Goal: Information Seeking & Learning: Learn about a topic

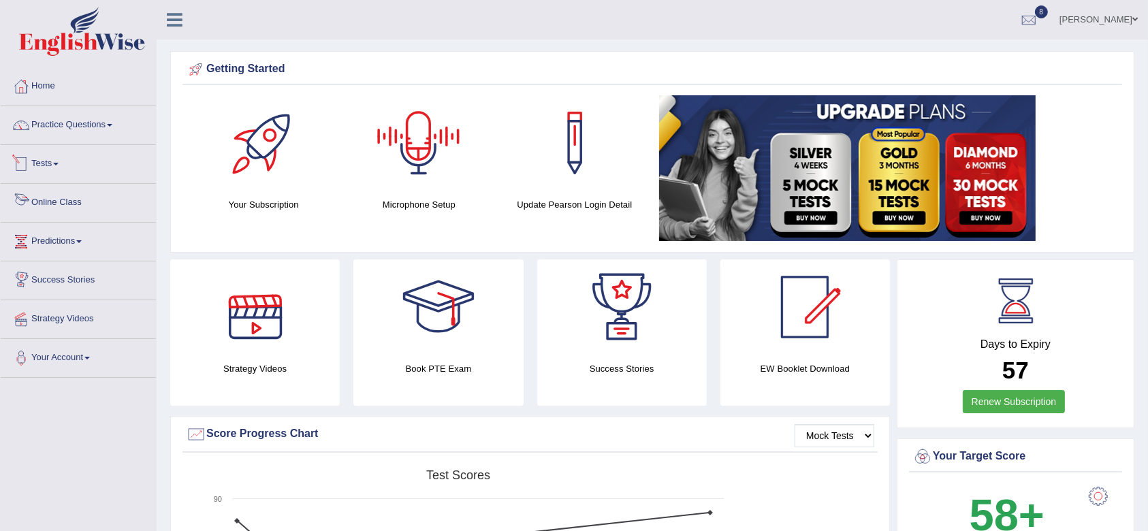
click at [65, 133] on link "Practice Questions" at bounding box center [78, 123] width 155 height 34
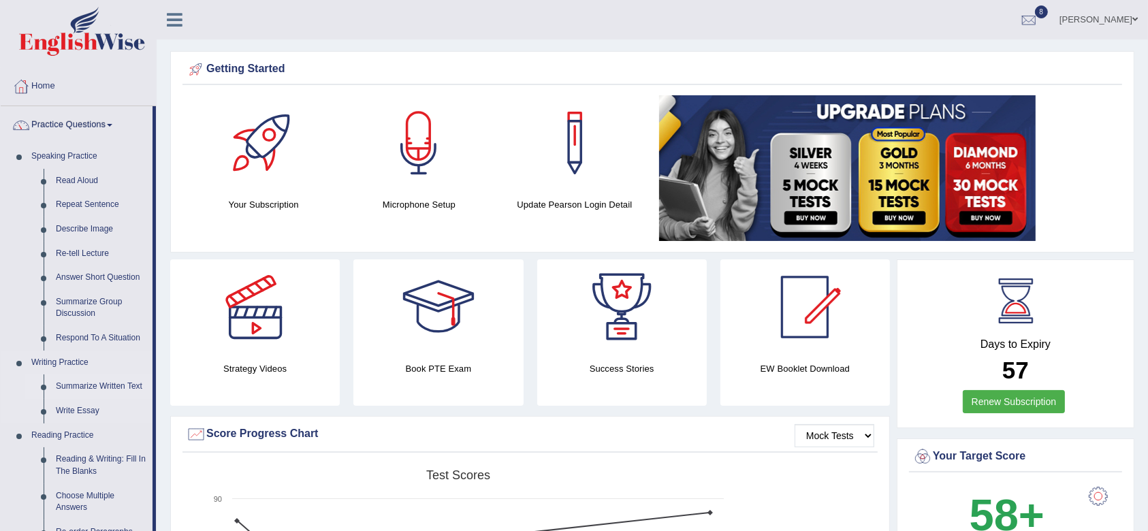
click at [76, 398] on link "Summarize Written Text" at bounding box center [101, 386] width 103 height 25
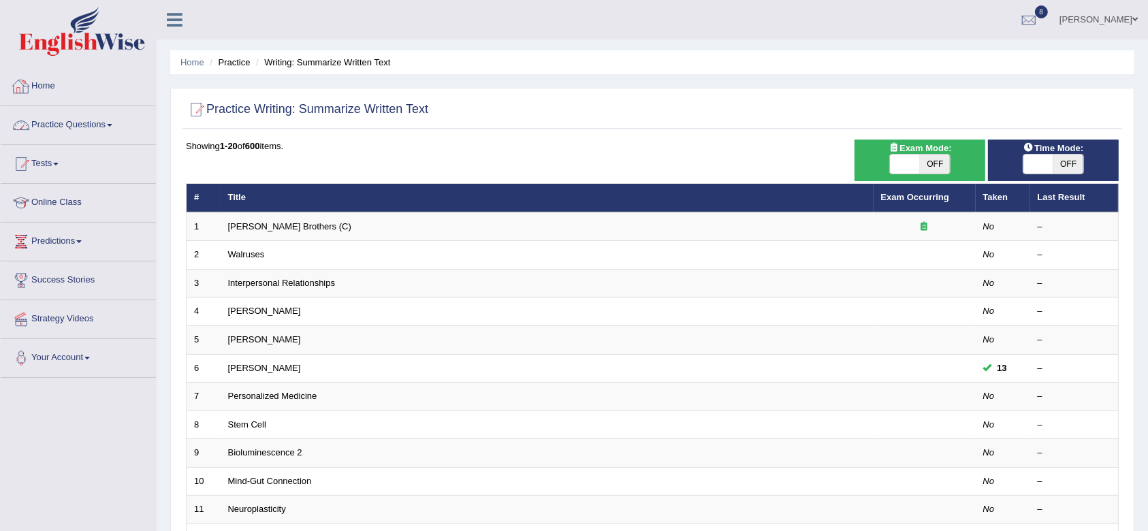
click at [51, 123] on link "Practice Questions" at bounding box center [78, 123] width 155 height 34
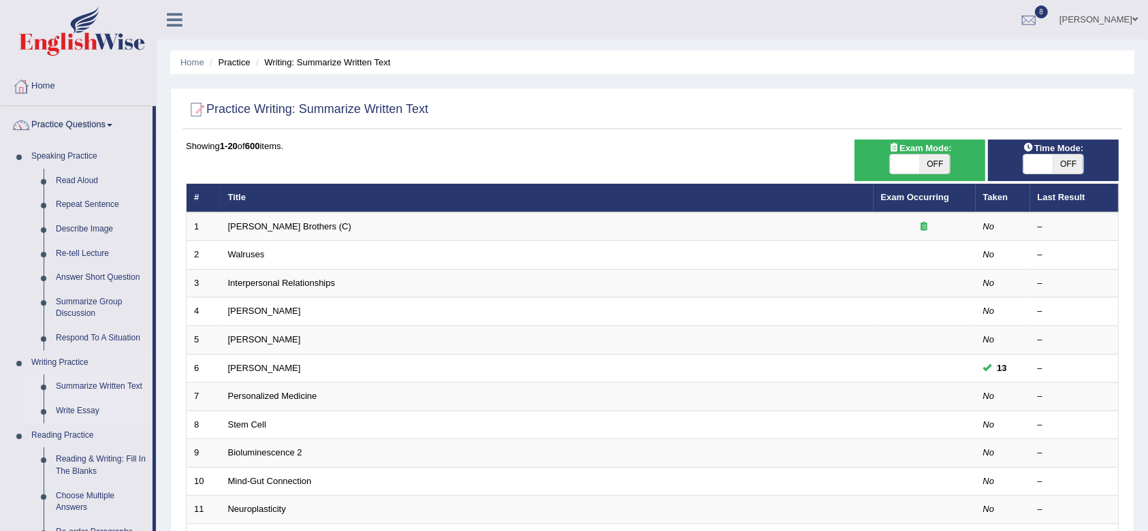
click at [84, 411] on link "Write Essay" at bounding box center [101, 411] width 103 height 25
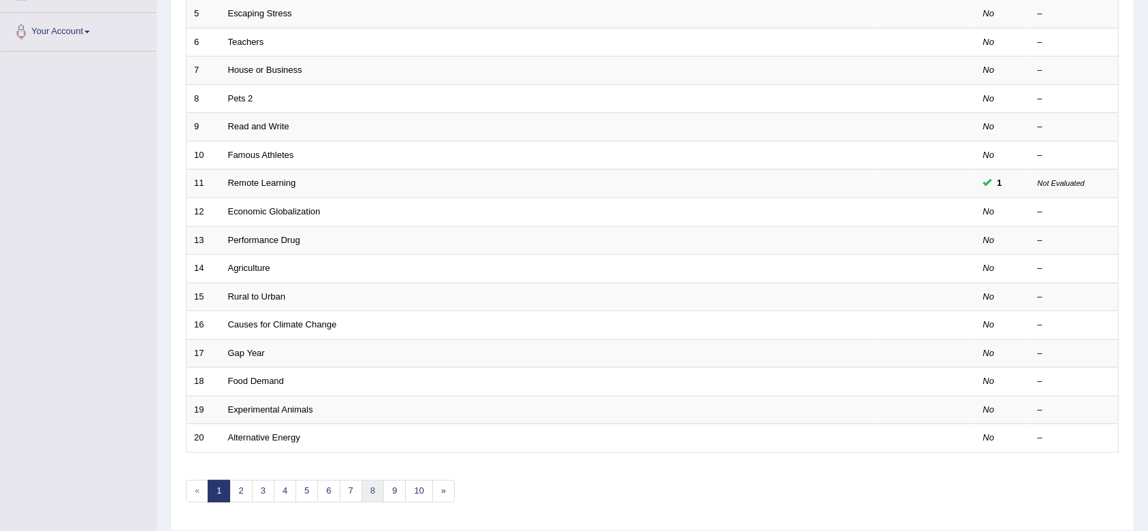
scroll to position [363, 0]
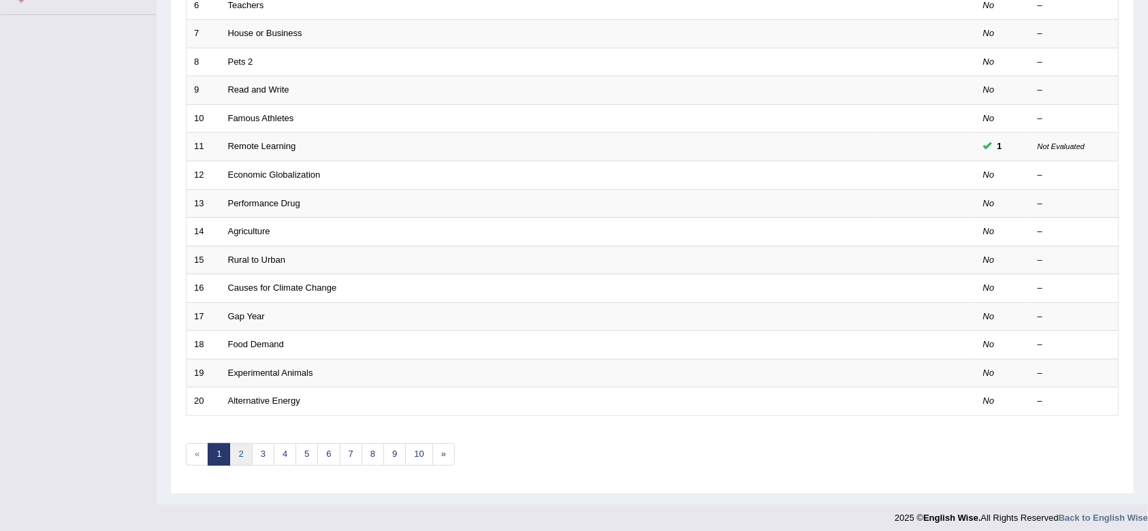
click at [231, 450] on link "2" at bounding box center [240, 454] width 22 height 22
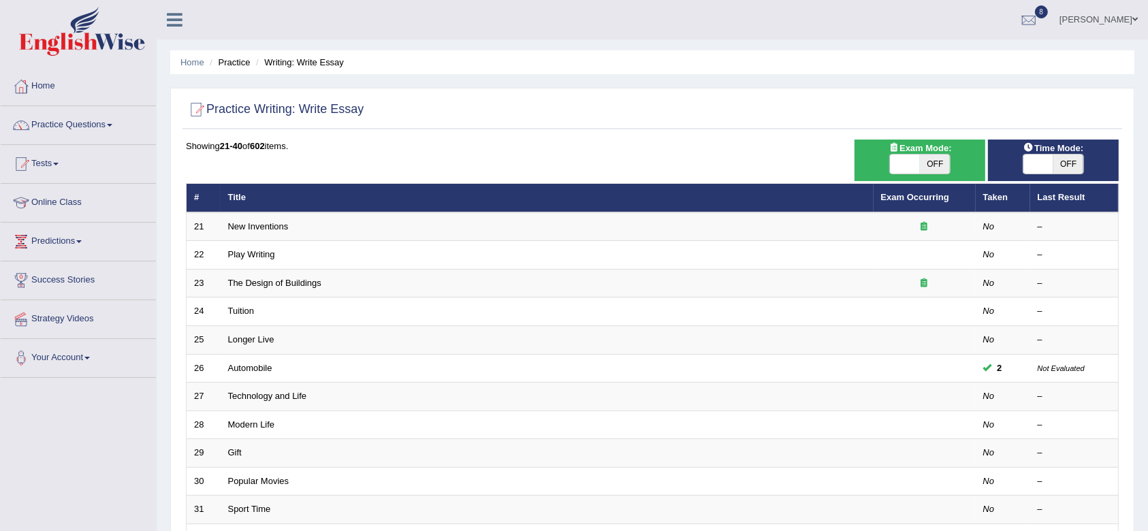
click at [932, 159] on span "OFF" at bounding box center [935, 164] width 30 height 19
checkbox input "true"
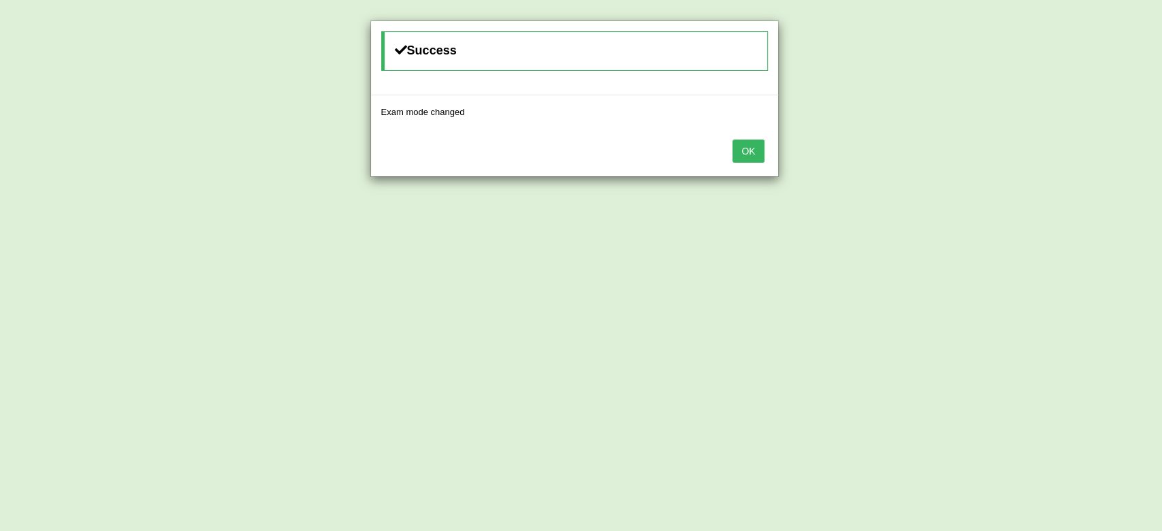
click at [758, 143] on button "OK" at bounding box center [747, 151] width 31 height 23
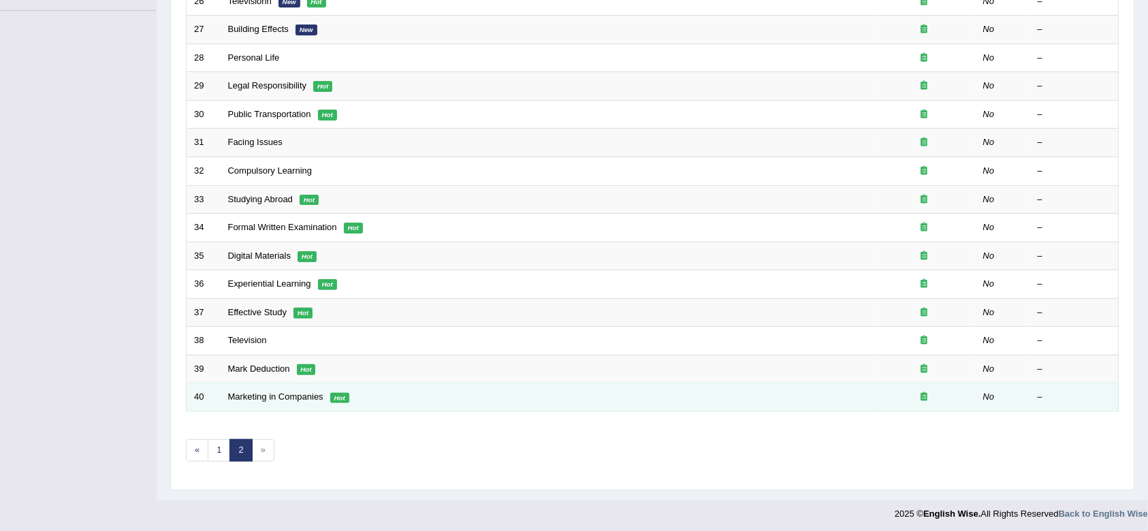
scroll to position [368, 0]
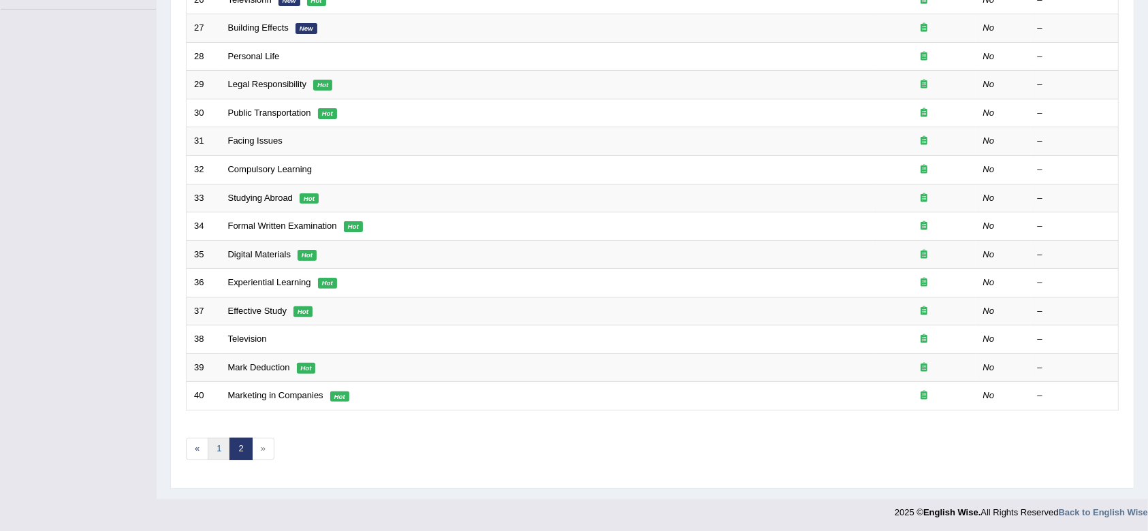
click at [216, 441] on link "1" at bounding box center [219, 449] width 22 height 22
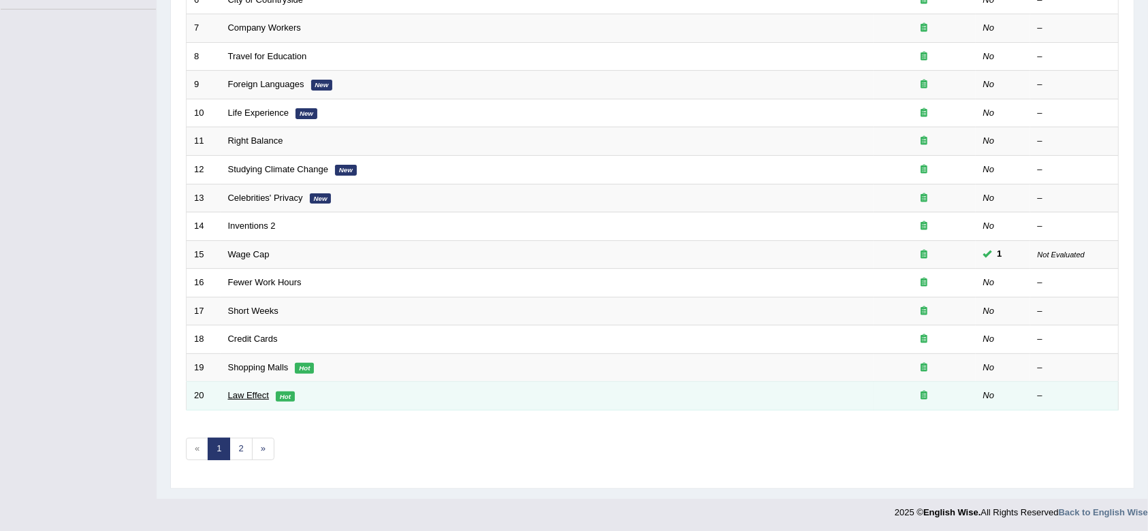
click at [246, 393] on link "Law Effect" at bounding box center [248, 395] width 41 height 10
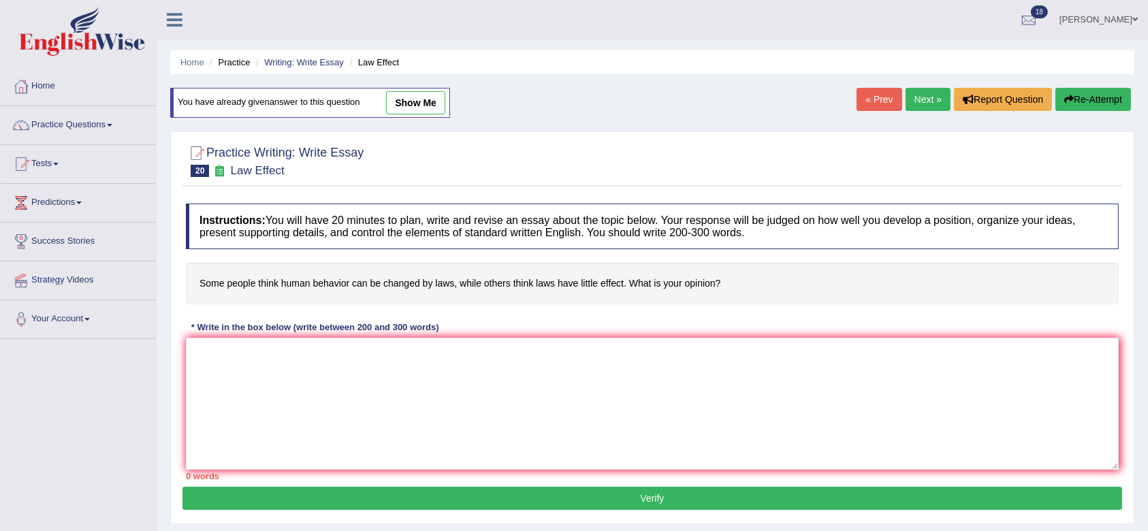
click at [425, 101] on link "show me" at bounding box center [415, 102] width 59 height 23
type textarea "The increasing influence of laws changing human behaviour has ignited numerous …"
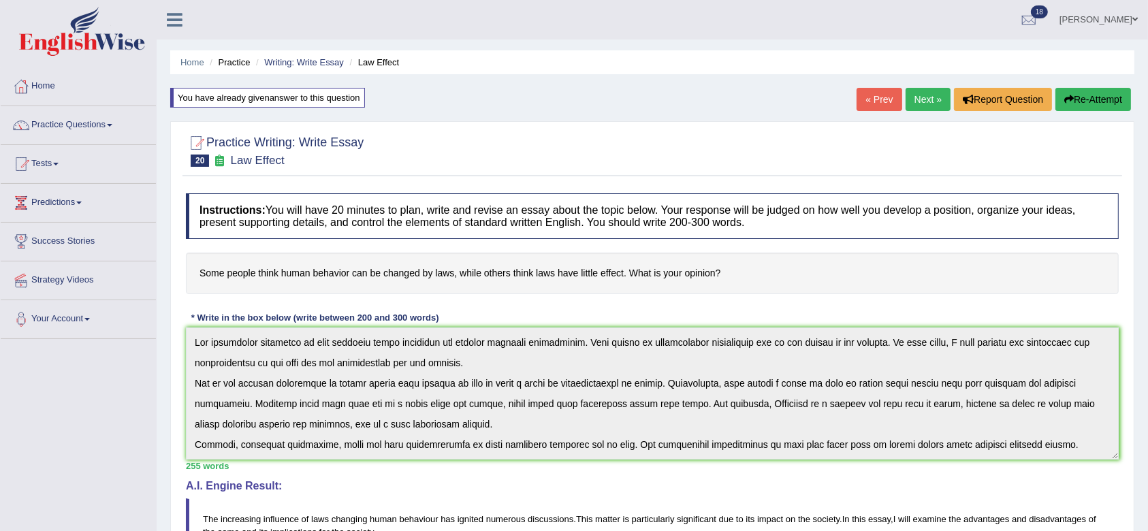
click at [1095, 15] on link "Ridhima Arora" at bounding box center [1098, 17] width 99 height 35
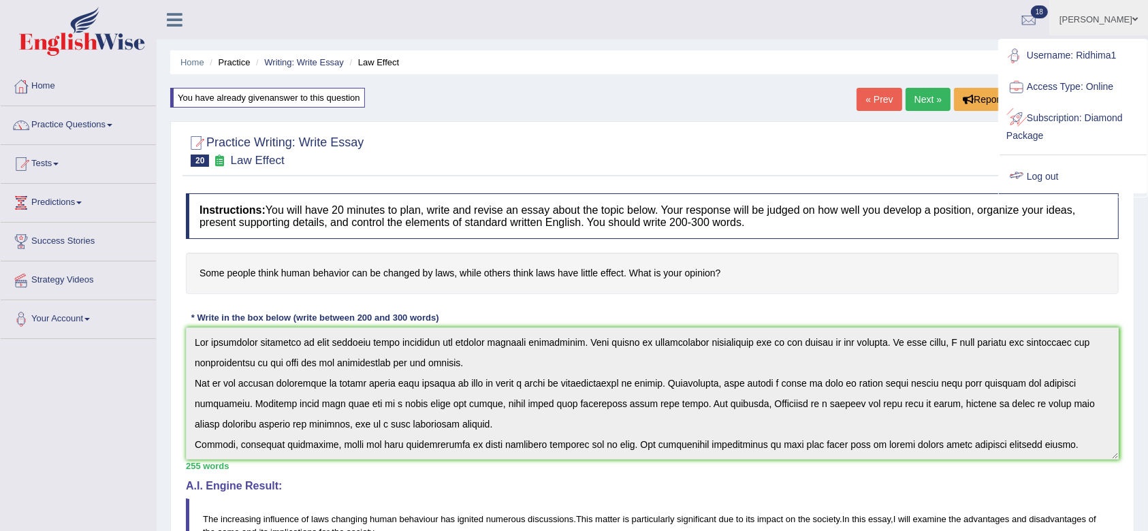
click at [1057, 172] on link "Log out" at bounding box center [1072, 176] width 147 height 31
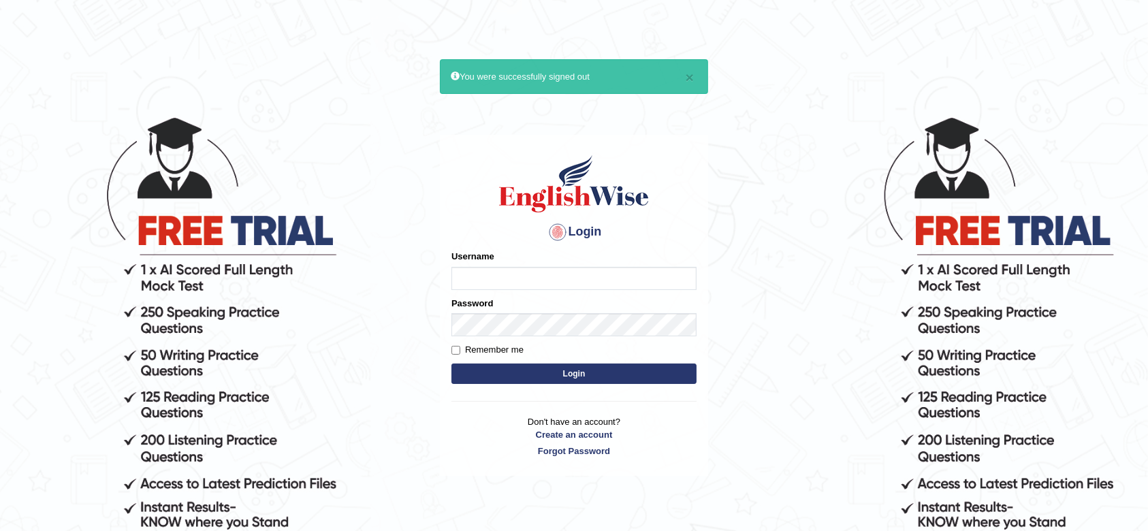
type input "krishnagpal555"
click at [534, 378] on button "Login" at bounding box center [573, 374] width 245 height 20
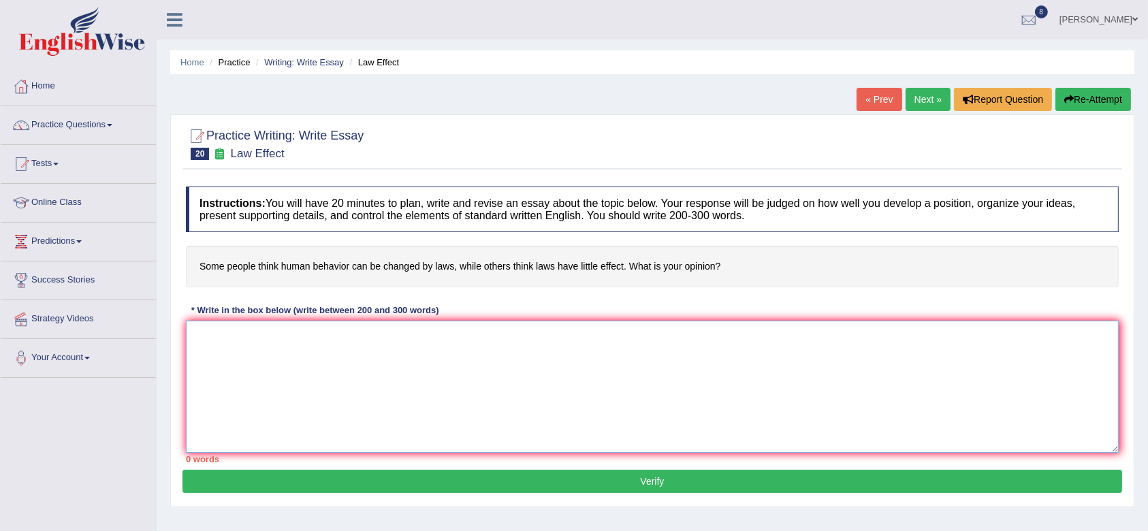
click at [519, 376] on textarea at bounding box center [652, 387] width 933 height 132
click at [580, 406] on textarea at bounding box center [652, 387] width 933 height 132
click at [675, 398] on textarea at bounding box center [652, 387] width 933 height 132
paste textarea "The increasing influence of laws changing human behaviour has ignited numerous …"
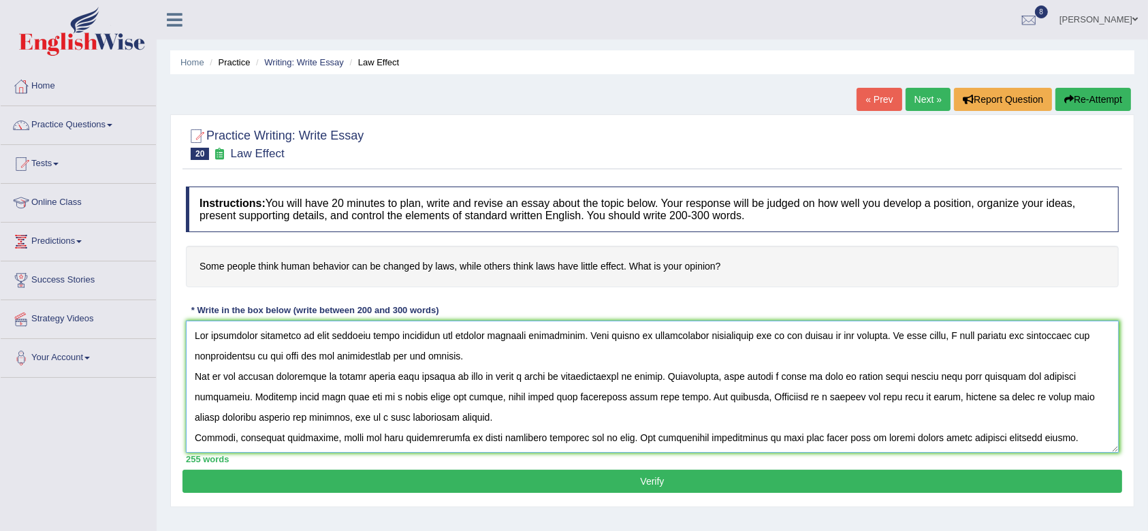
type textarea "The increasing influence of laws changing human behaviour has ignited numerous …"
click at [699, 484] on button "Verify" at bounding box center [651, 481] width 939 height 23
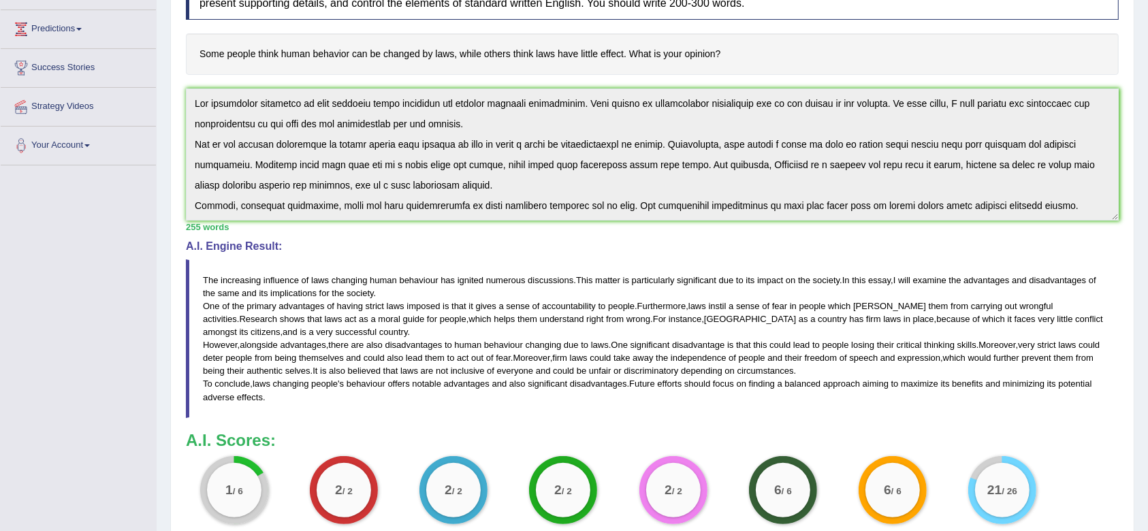
scroll to position [31, 0]
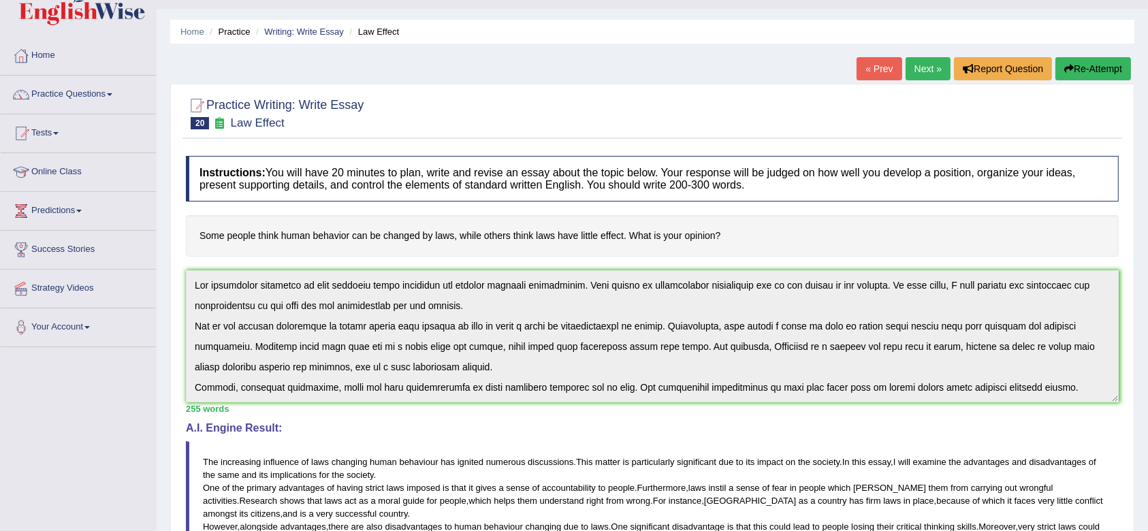
click at [796, 182] on h4 "Instructions: You will have 20 minutes to plan, write and revise an essay about…" at bounding box center [652, 179] width 933 height 46
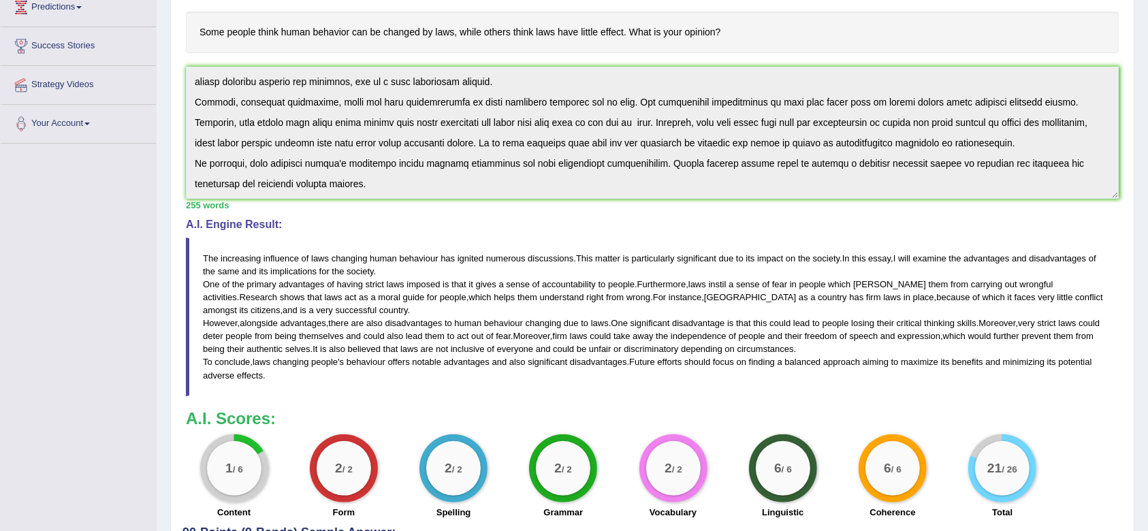
scroll to position [255, 0]
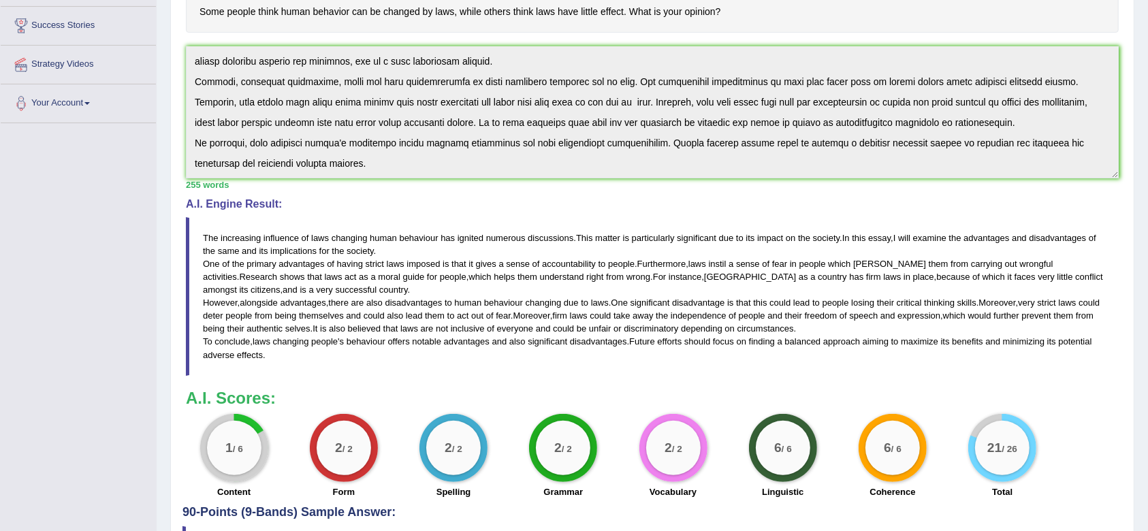
click at [752, 255] on blockquote "The increasing influence of laws changing human behaviour has ignited numerous …" at bounding box center [652, 296] width 933 height 159
